Goal: Transaction & Acquisition: Purchase product/service

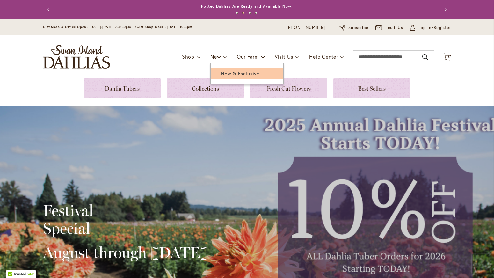
click at [221, 75] on span "New & Exclusive" at bounding box center [240, 73] width 39 height 6
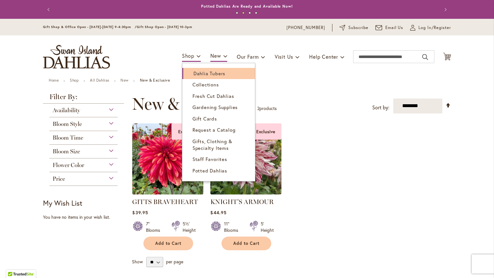
click at [214, 75] on span "Dahlia Tubers" at bounding box center [209, 73] width 32 height 6
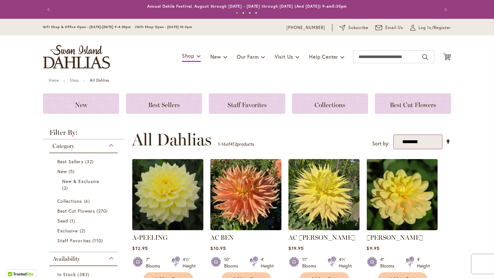
click at [427, 142] on select "**********" at bounding box center [417, 141] width 49 height 15
select select "*****"
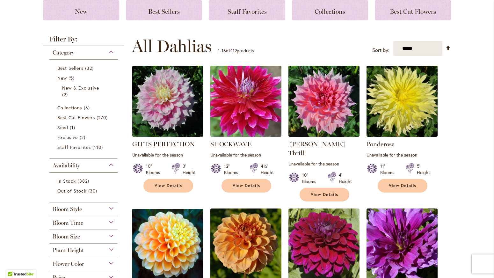
scroll to position [88, 0]
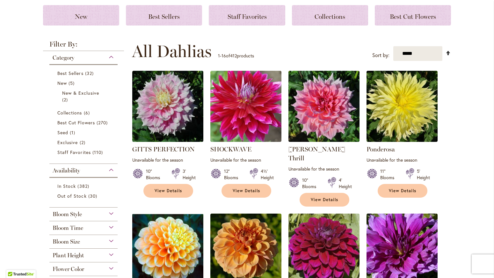
click at [447, 54] on link "Set Descending Direction" at bounding box center [447, 52] width 5 height 7
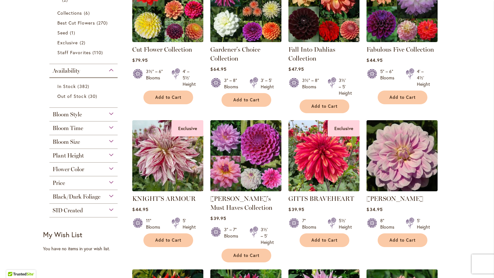
scroll to position [189, 0]
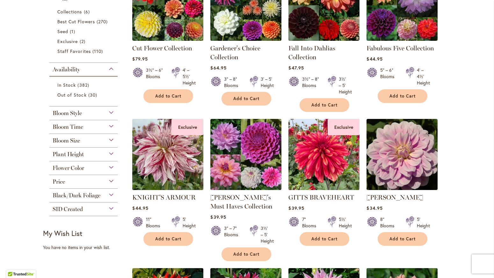
click at [184, 151] on img at bounding box center [168, 154] width 75 height 75
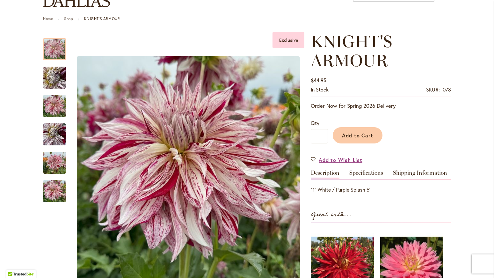
scroll to position [62, 0]
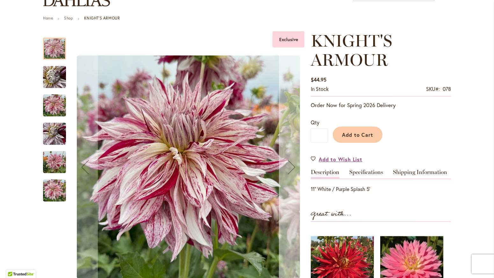
click at [291, 169] on div "Next" at bounding box center [291, 166] width 25 height 25
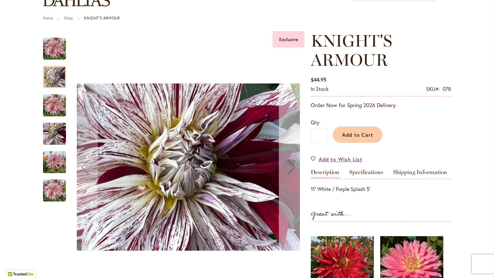
click at [291, 169] on div "Next" at bounding box center [291, 166] width 25 height 25
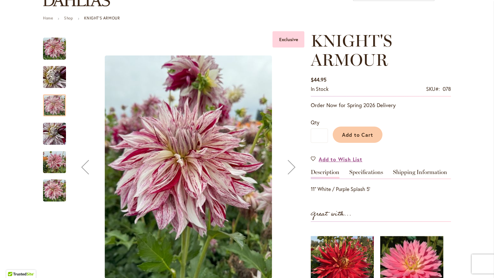
click at [291, 169] on div "Next" at bounding box center [291, 166] width 25 height 25
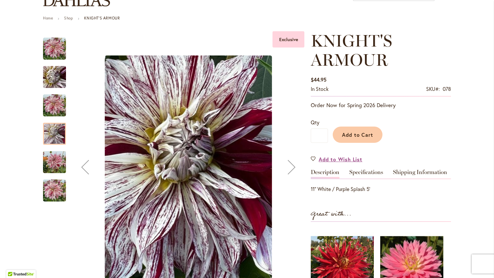
click at [291, 169] on div "Next" at bounding box center [291, 166] width 25 height 25
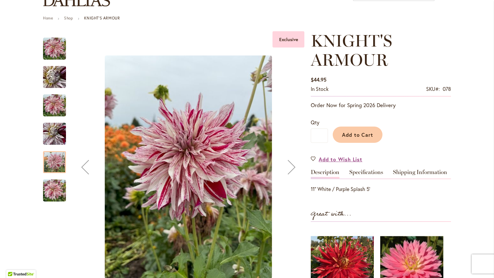
click at [291, 169] on div "Next" at bounding box center [291, 166] width 25 height 25
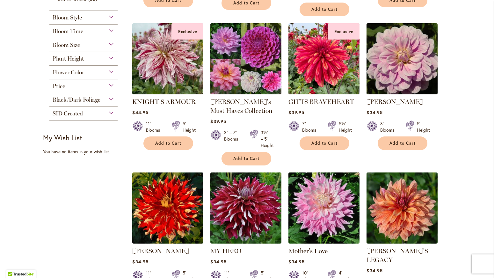
scroll to position [284, 0]
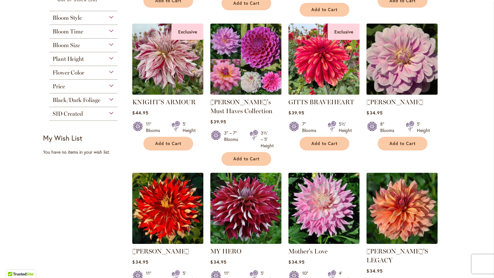
click at [407, 62] on img at bounding box center [402, 59] width 75 height 75
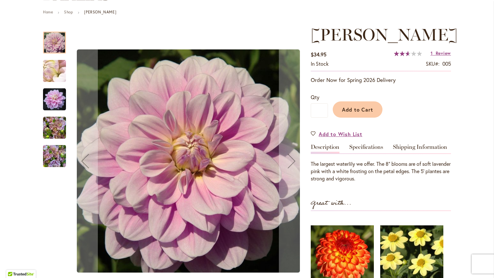
scroll to position [70, 0]
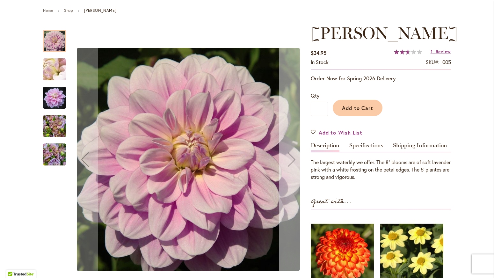
click at [292, 162] on div "Next" at bounding box center [291, 159] width 25 height 25
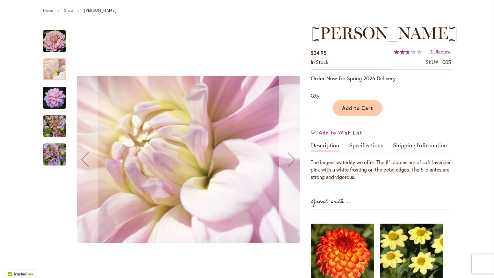
click at [292, 162] on div "Next" at bounding box center [291, 159] width 25 height 25
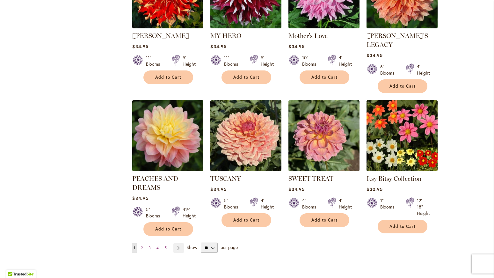
scroll to position [501, 0]
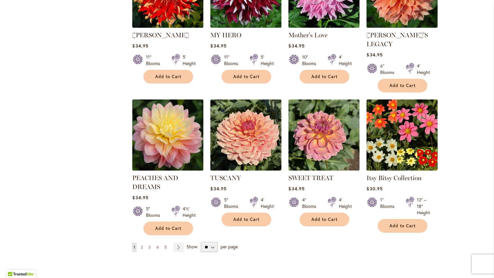
click at [176, 130] on img at bounding box center [168, 135] width 75 height 75
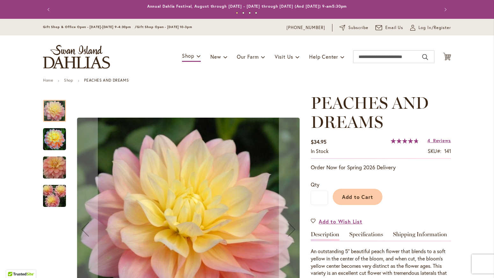
click at [56, 193] on img "PEACHES AND DREAMS" at bounding box center [55, 196] width 46 height 31
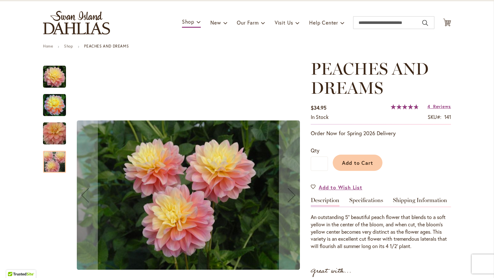
scroll to position [34, 0]
